Goal: Task Accomplishment & Management: Manage account settings

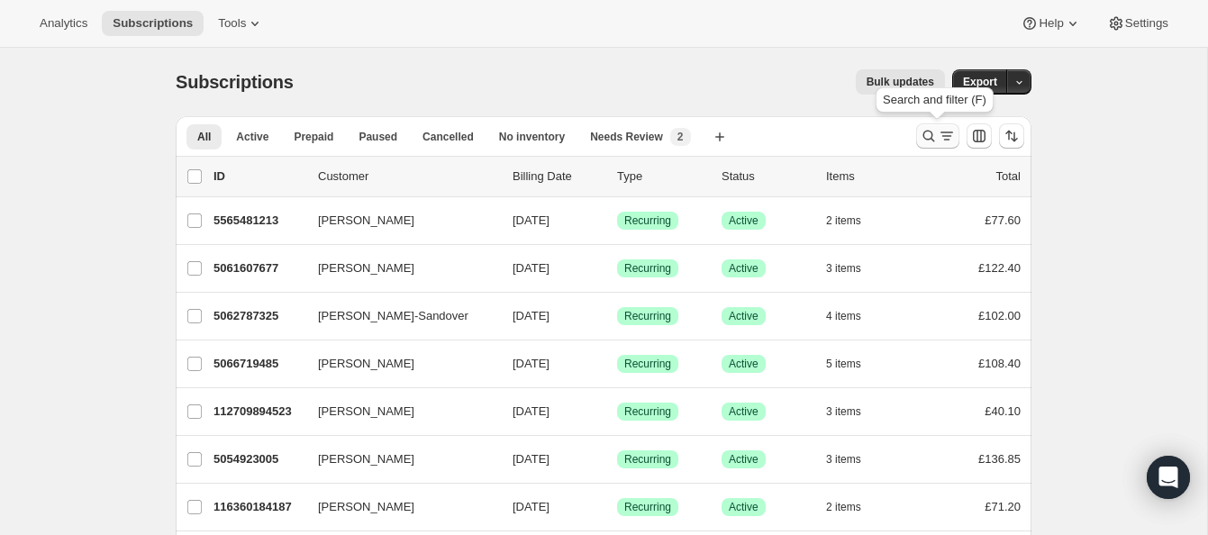
click at [927, 128] on icon "Search and filter results" at bounding box center [929, 136] width 18 height 18
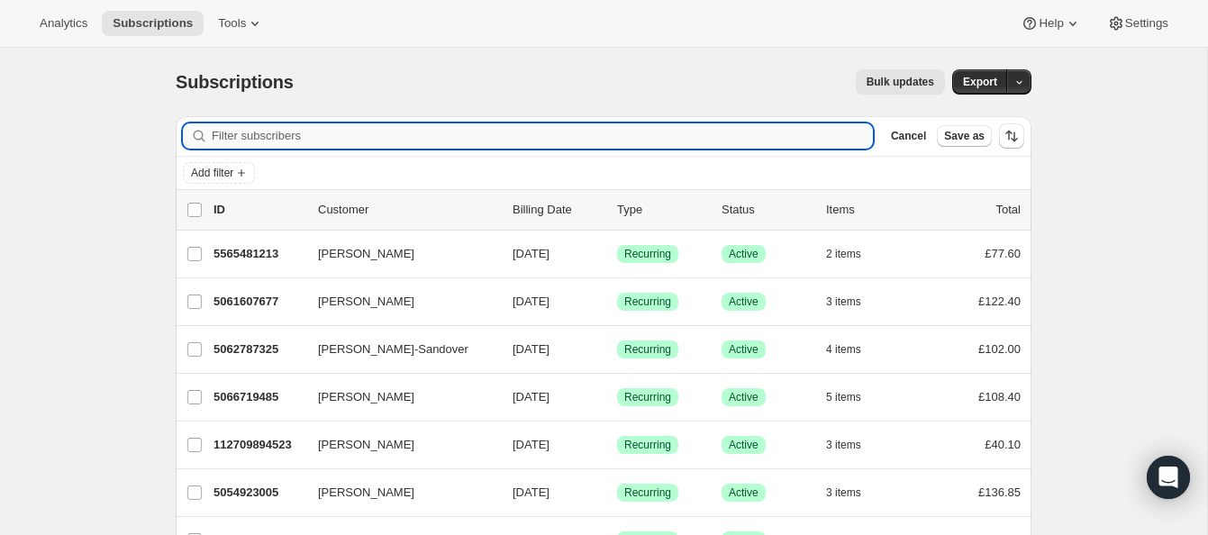
click at [526, 138] on input "Filter subscribers" at bounding box center [542, 135] width 661 height 25
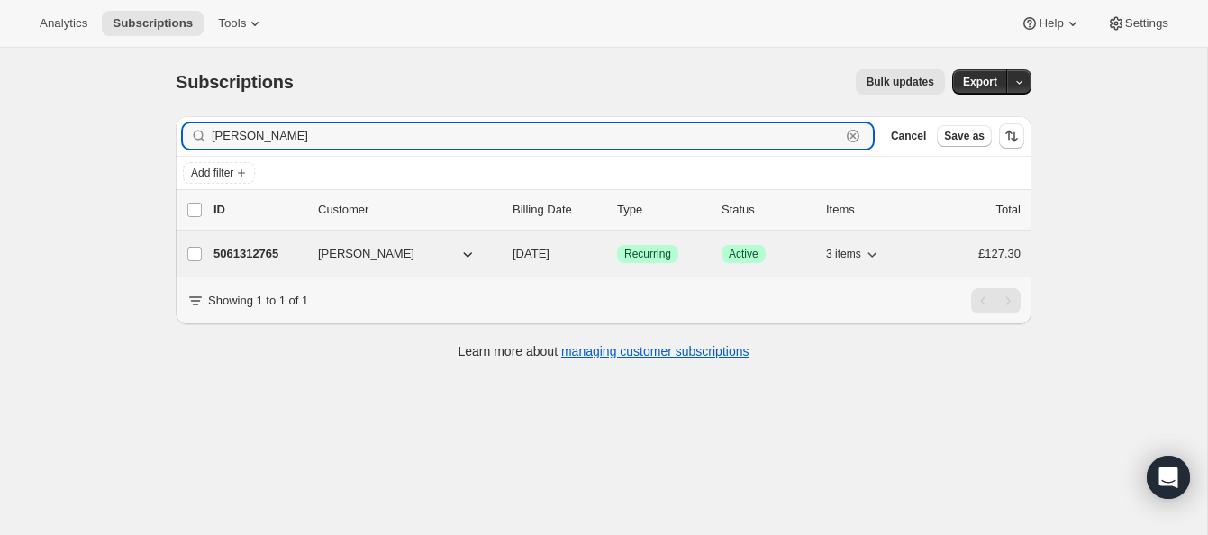
type input "hargraves"
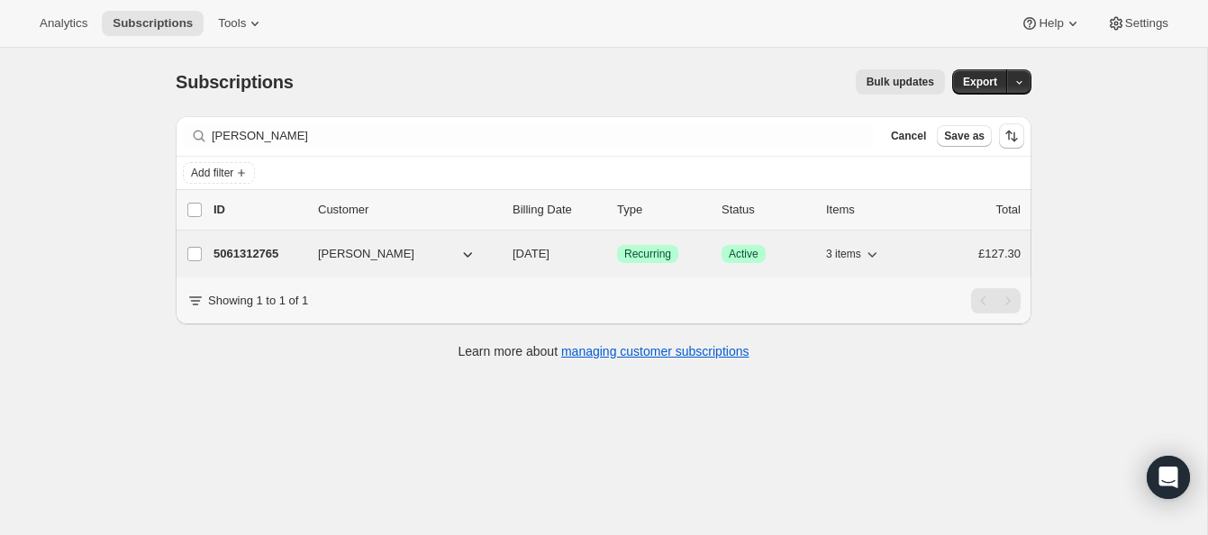
click at [277, 252] on p "5061312765" at bounding box center [259, 254] width 90 height 18
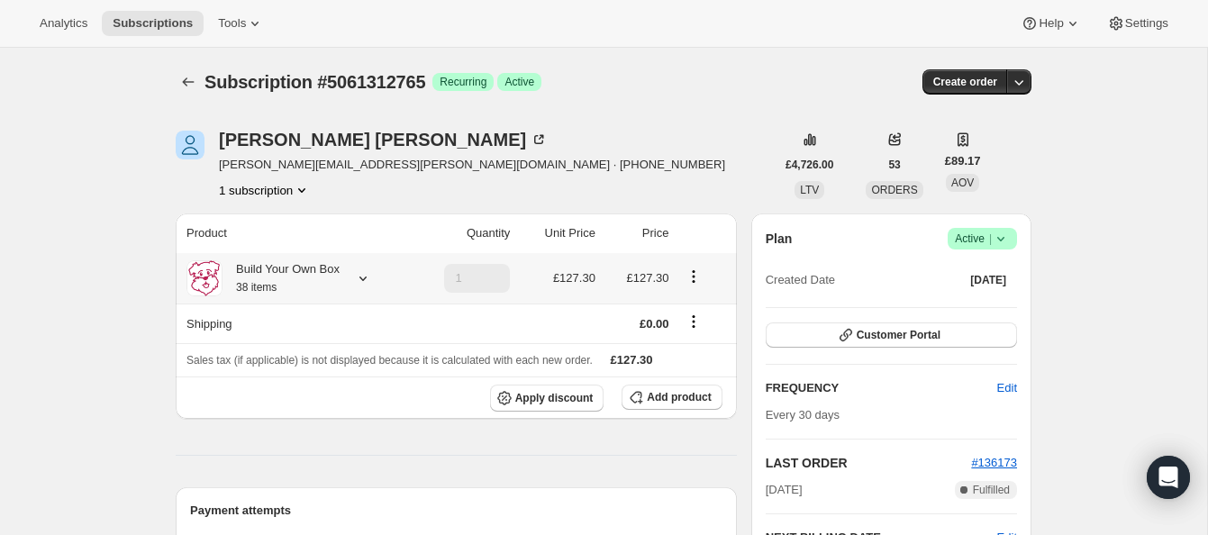
click at [365, 277] on icon at bounding box center [363, 278] width 18 height 18
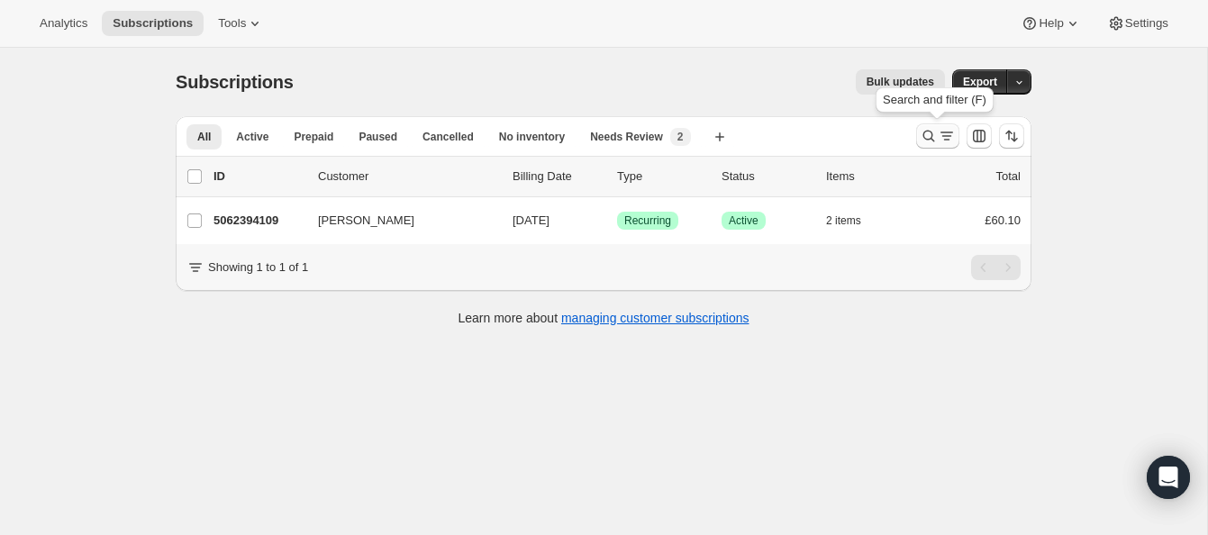
click at [929, 132] on icon "Search and filter results" at bounding box center [929, 137] width 12 height 12
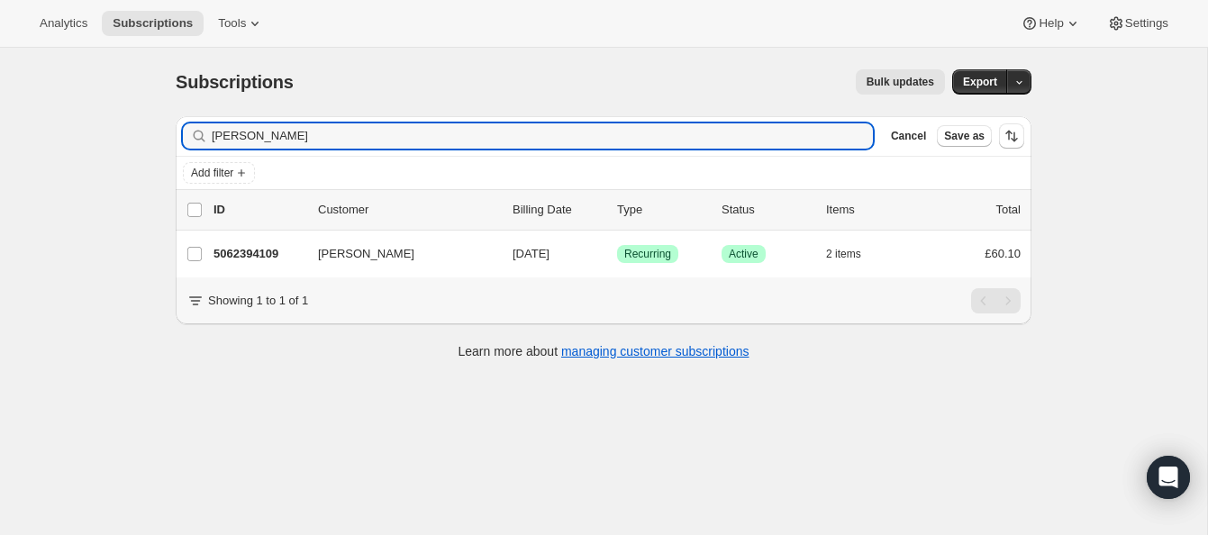
drag, startPoint x: 326, startPoint y: 142, endPoint x: 166, endPoint y: 123, distance: 161.5
click at [166, 123] on div "Filter subscribers [PERSON_NAME] Clear Cancel Save as Add filter 0 selected Upd…" at bounding box center [596, 240] width 870 height 277
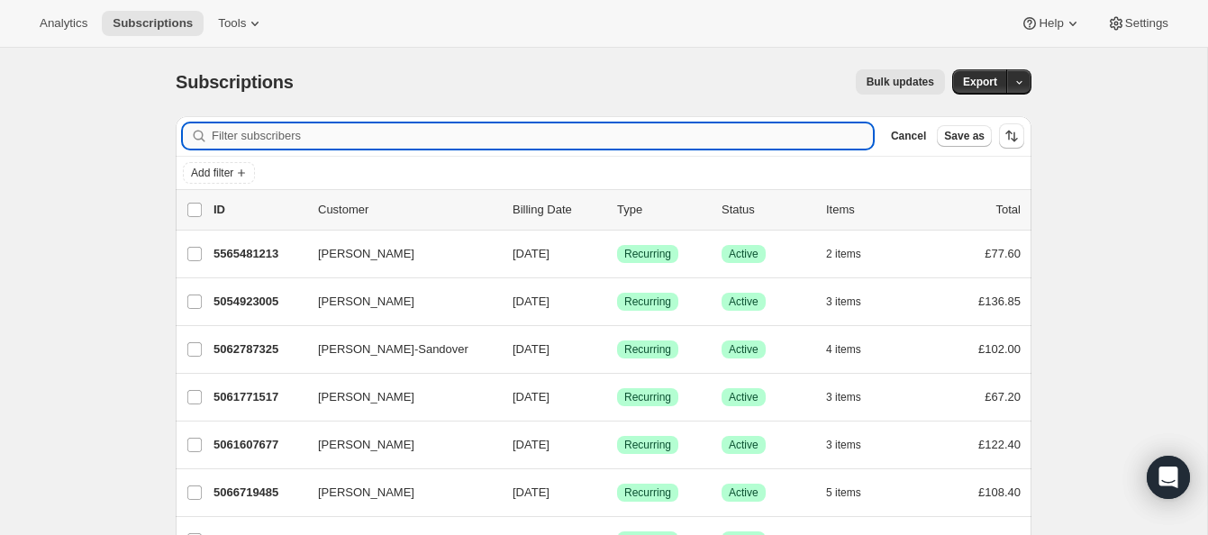
click at [346, 136] on input "Filter subscribers" at bounding box center [542, 135] width 661 height 25
paste input "[PERSON_NAME] [PERSON_NAME]"
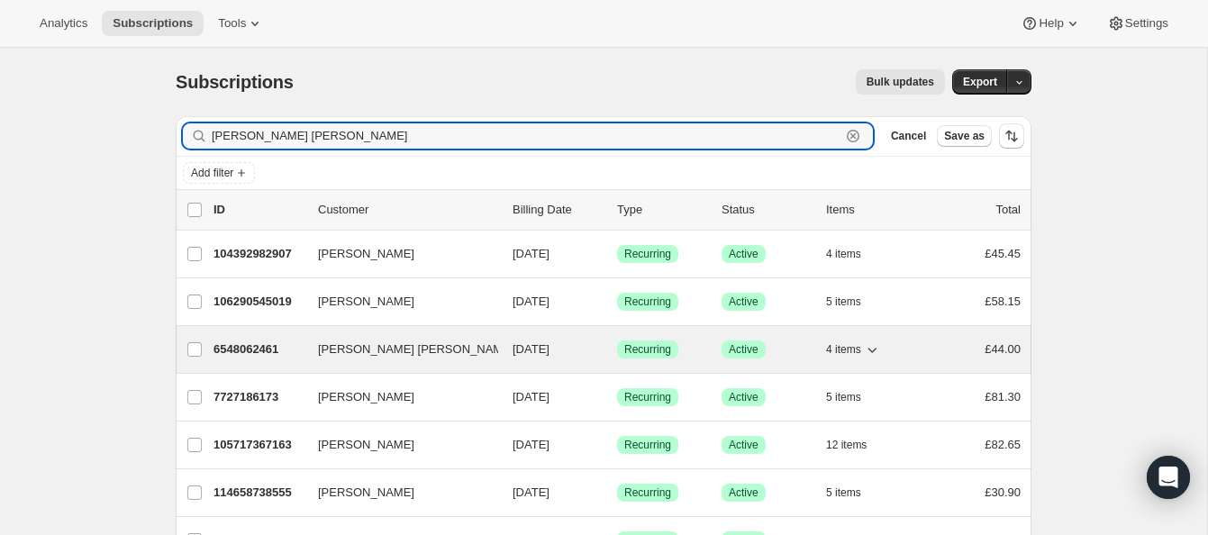
type input "[PERSON_NAME] [PERSON_NAME]"
click at [265, 342] on p "6548062461" at bounding box center [259, 350] width 90 height 18
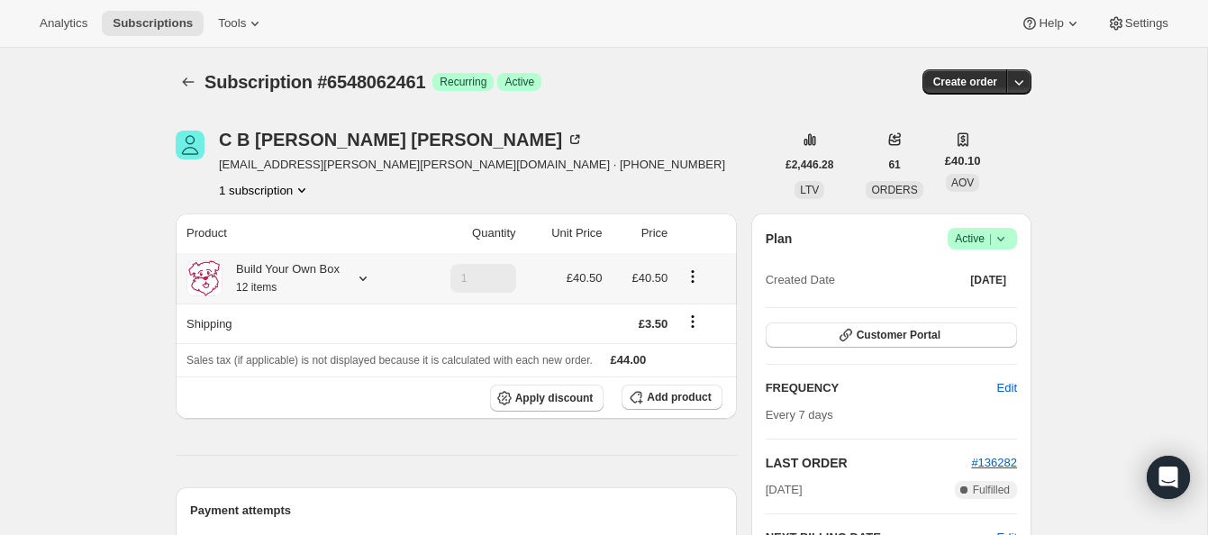
click at [365, 278] on icon at bounding box center [362, 279] width 7 height 5
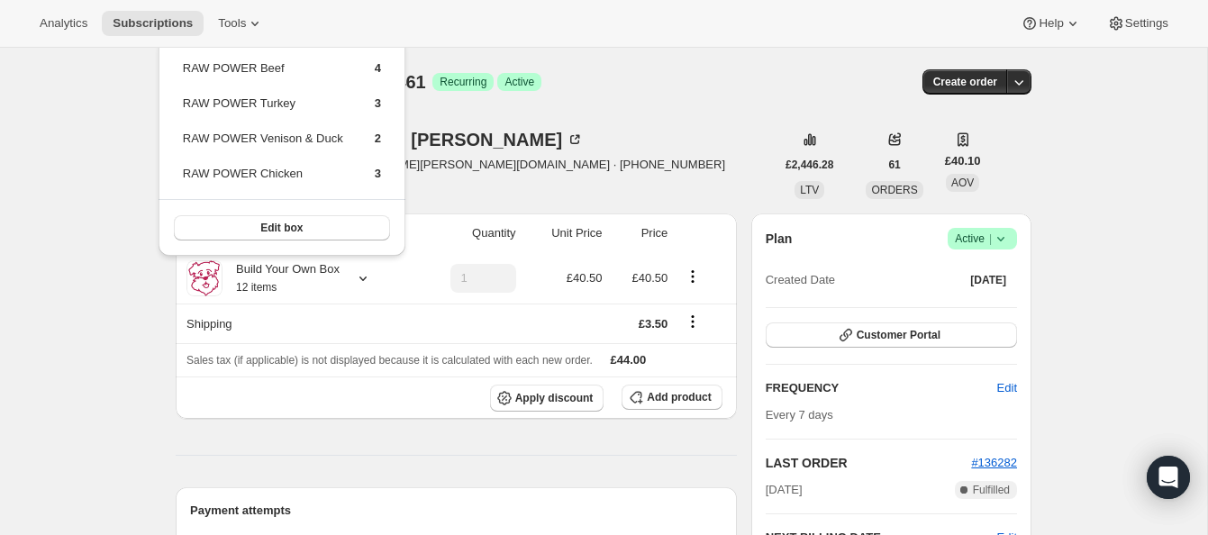
drag, startPoint x: 636, startPoint y: 150, endPoint x: 644, endPoint y: 156, distance: 9.7
click at [637, 151] on div "[PERSON_NAME] [PERSON_NAME] [EMAIL_ADDRESS][PERSON_NAME][PERSON_NAME][DOMAIN_NA…" at bounding box center [475, 165] width 599 height 68
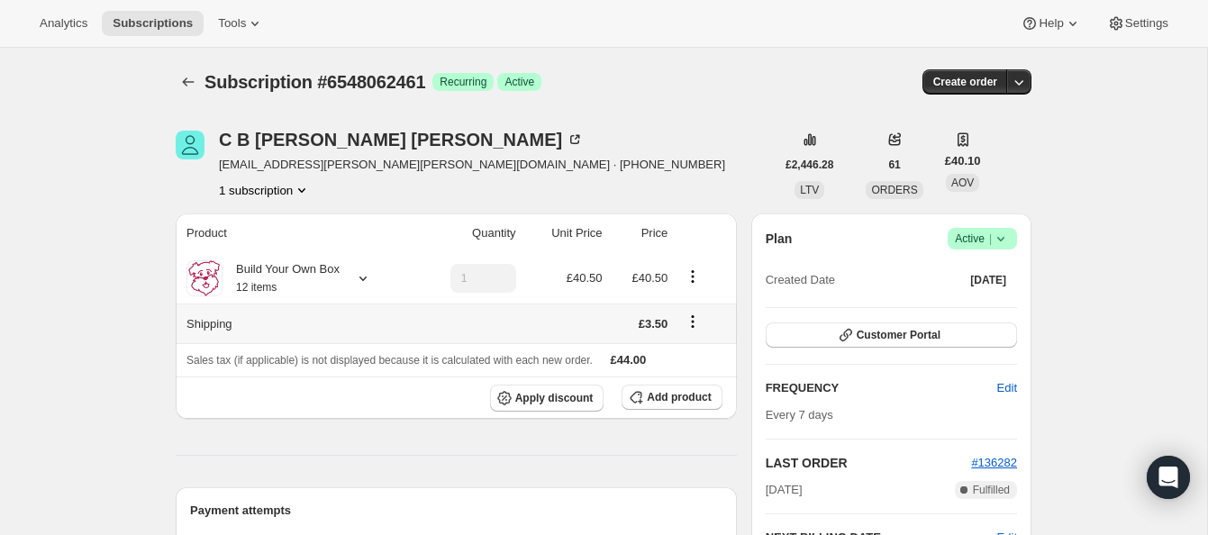
click at [695, 320] on icon "Shipping actions" at bounding box center [693, 322] width 18 height 18
click at [691, 356] on span "Edit shipping rate" at bounding box center [692, 357] width 90 height 14
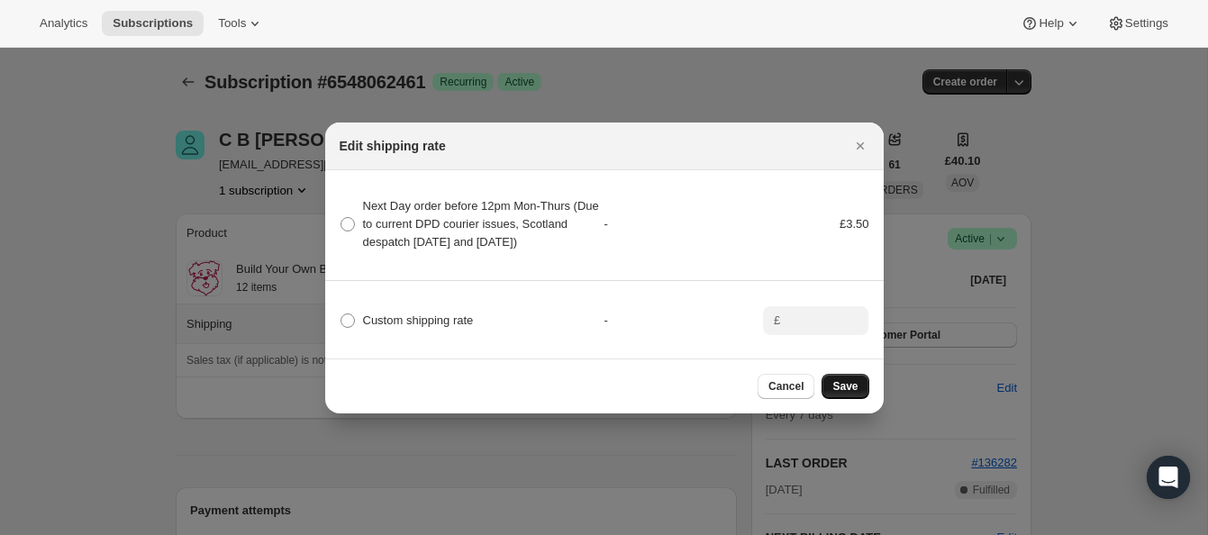
click at [853, 392] on span "Save" at bounding box center [844, 386] width 25 height 14
click at [349, 328] on span ":rdg:" at bounding box center [348, 321] width 14 height 14
click at [341, 314] on input "Custom shipping rate" at bounding box center [341, 314] width 1 height 1
radio input "true"
click at [805, 330] on input ":rdg:" at bounding box center [814, 320] width 56 height 29
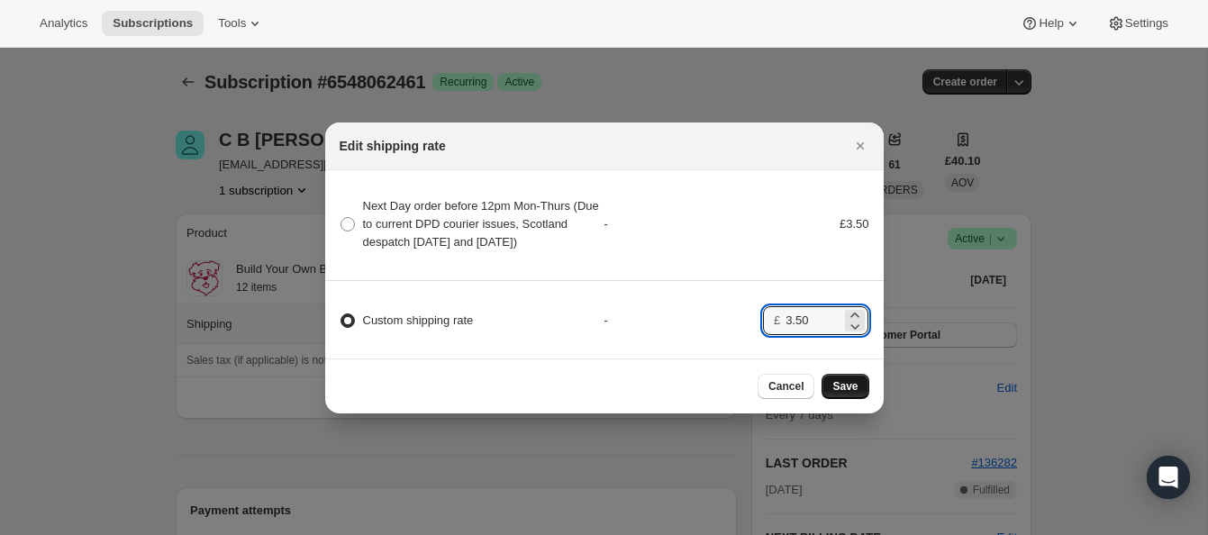
type input "3.50"
click at [852, 390] on span "Save" at bounding box center [844, 386] width 25 height 14
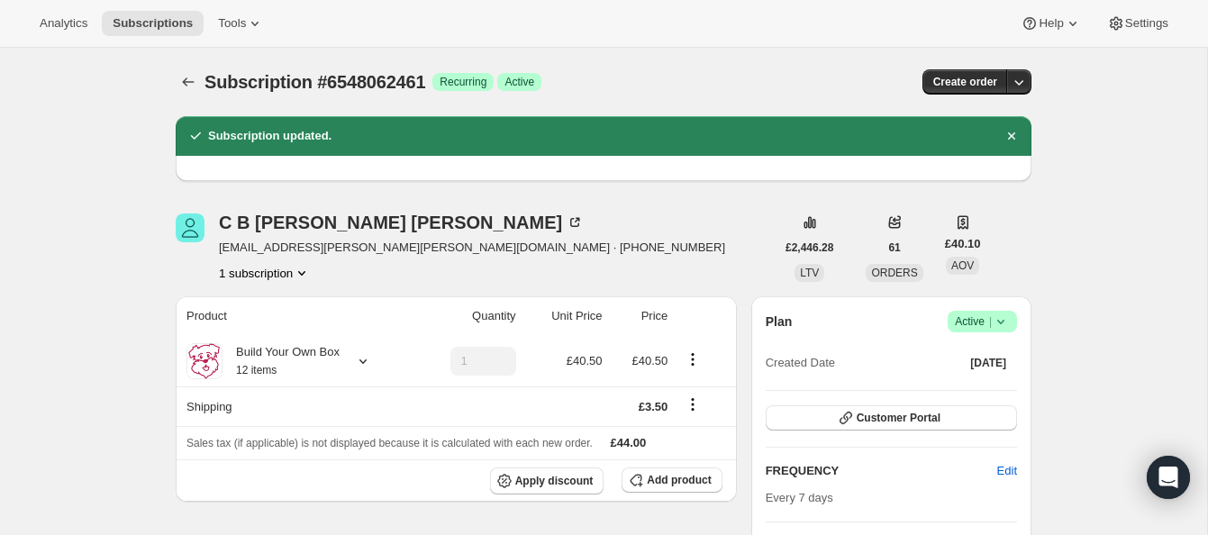
scroll to position [85, 0]
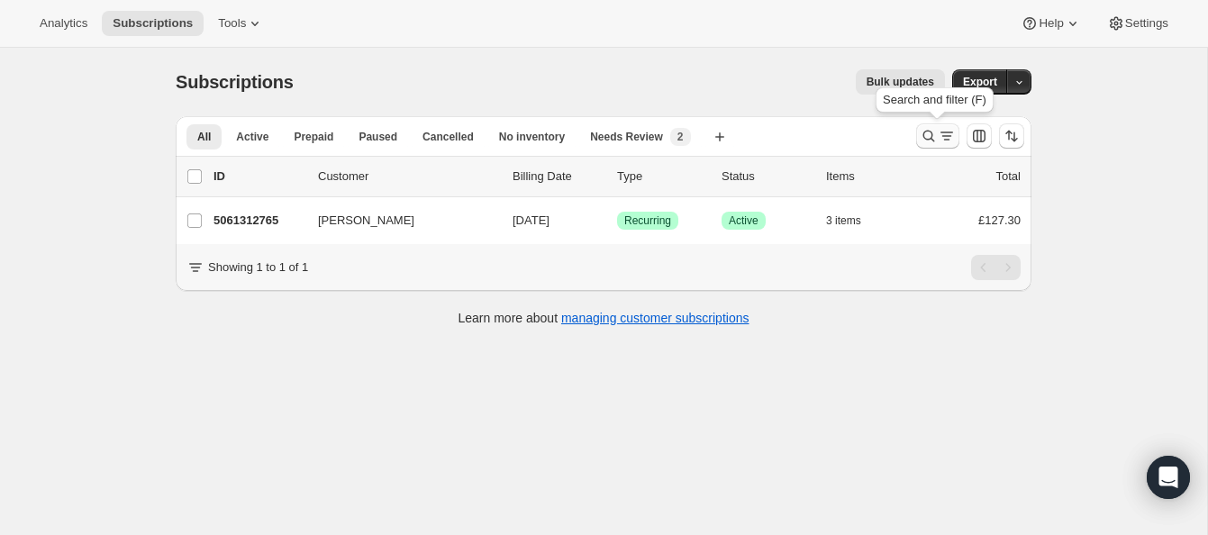
click at [927, 131] on icon "Search and filter results" at bounding box center [929, 137] width 12 height 12
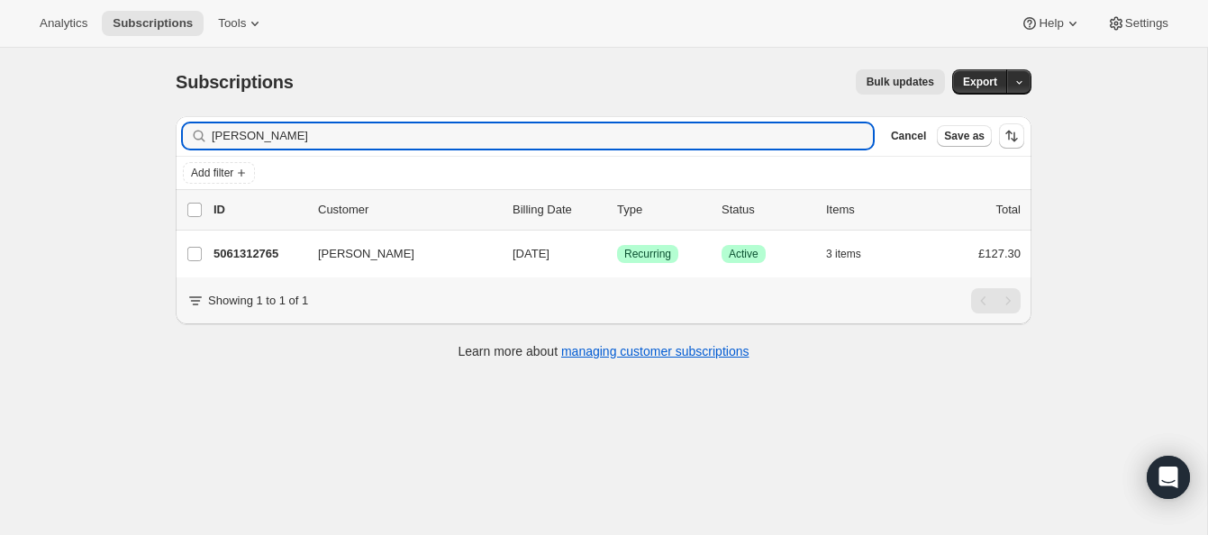
drag, startPoint x: 269, startPoint y: 137, endPoint x: 154, endPoint y: 110, distance: 118.4
click at [154, 110] on div "Subscriptions. This page is ready Subscriptions Bulk updates More actions Bulk …" at bounding box center [603, 213] width 899 height 331
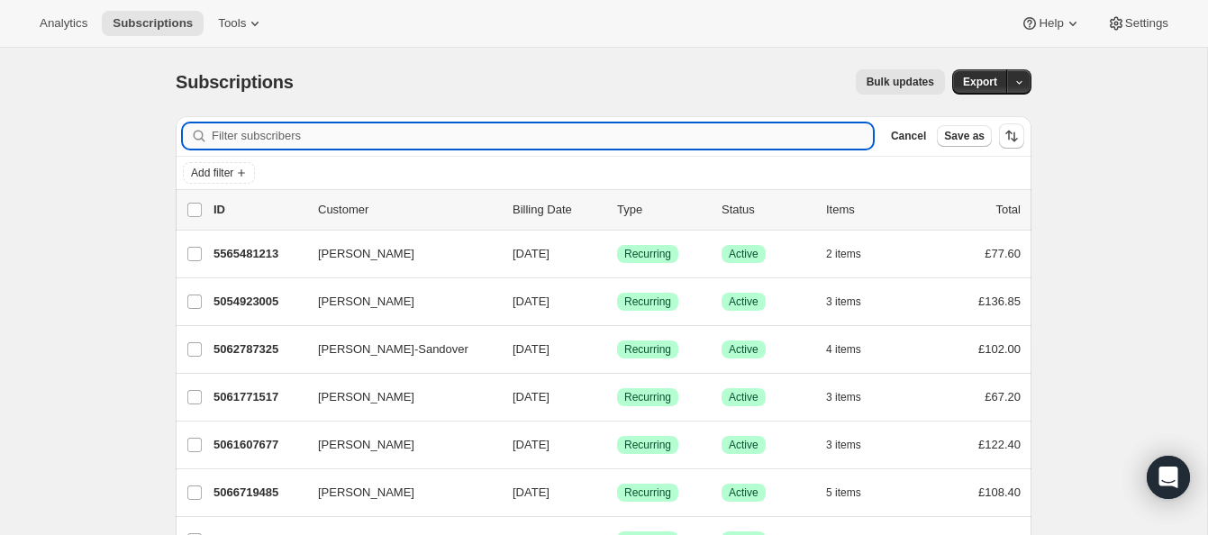
click at [276, 132] on input "Filter subscribers" at bounding box center [542, 135] width 661 height 25
paste input "Mayeleanor yam"
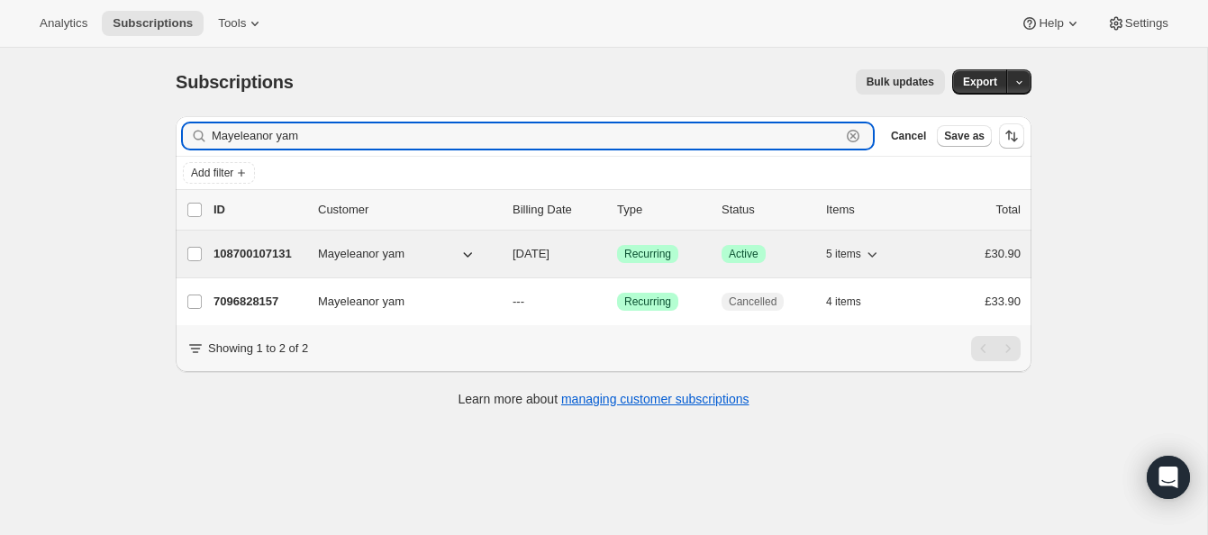
type input "Mayeleanor yam"
click at [277, 251] on p "108700107131" at bounding box center [259, 254] width 90 height 18
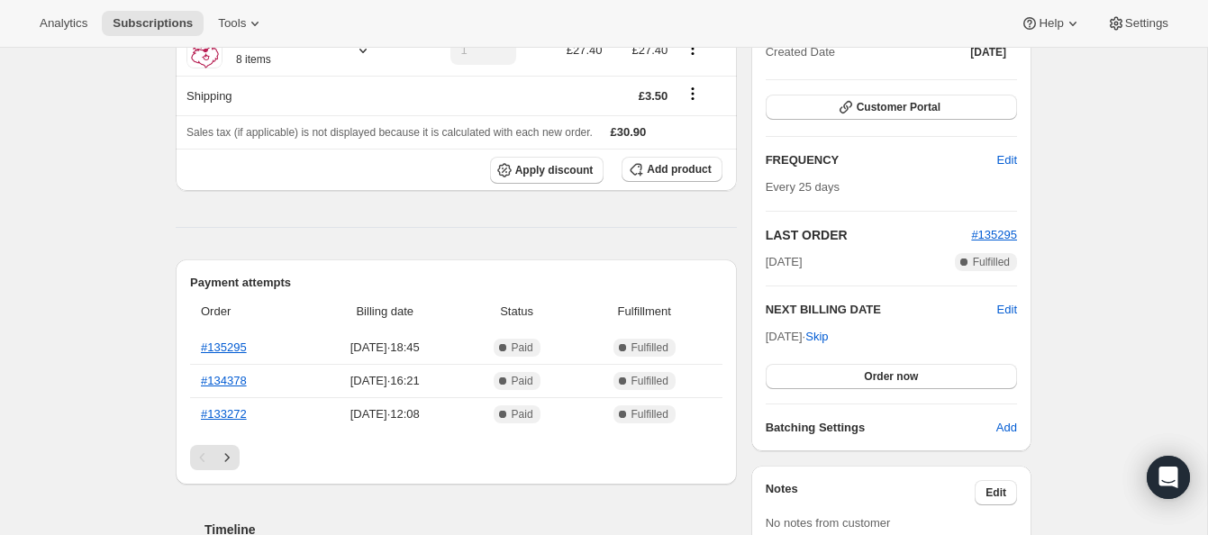
scroll to position [365, 0]
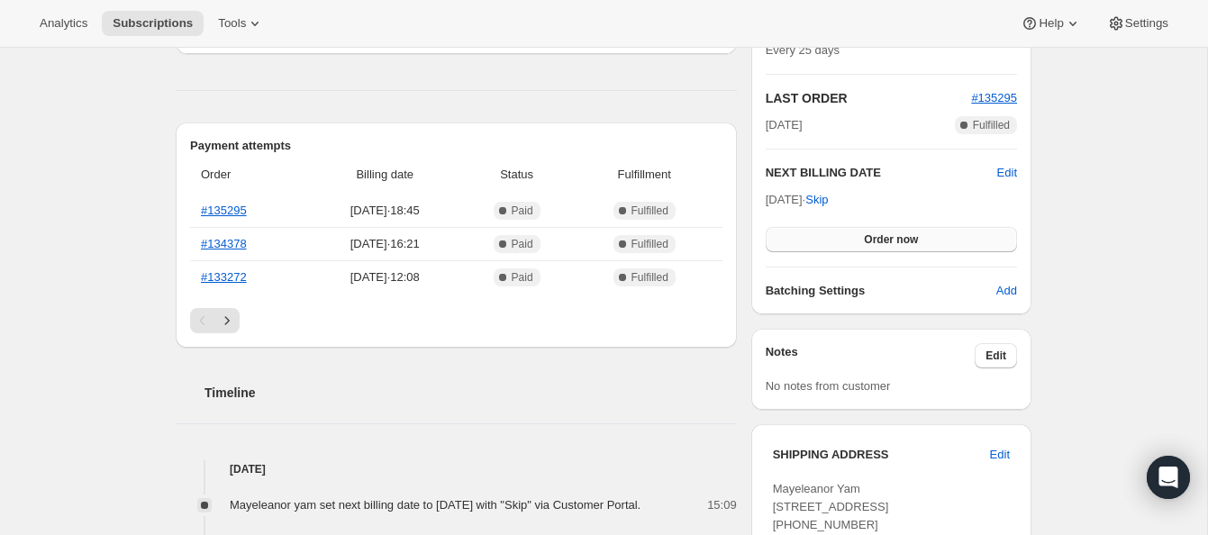
click at [891, 233] on span "Order now" at bounding box center [891, 239] width 54 height 14
click at [891, 233] on span "Click to confirm" at bounding box center [892, 239] width 82 height 14
